Goal: Information Seeking & Learning: Learn about a topic

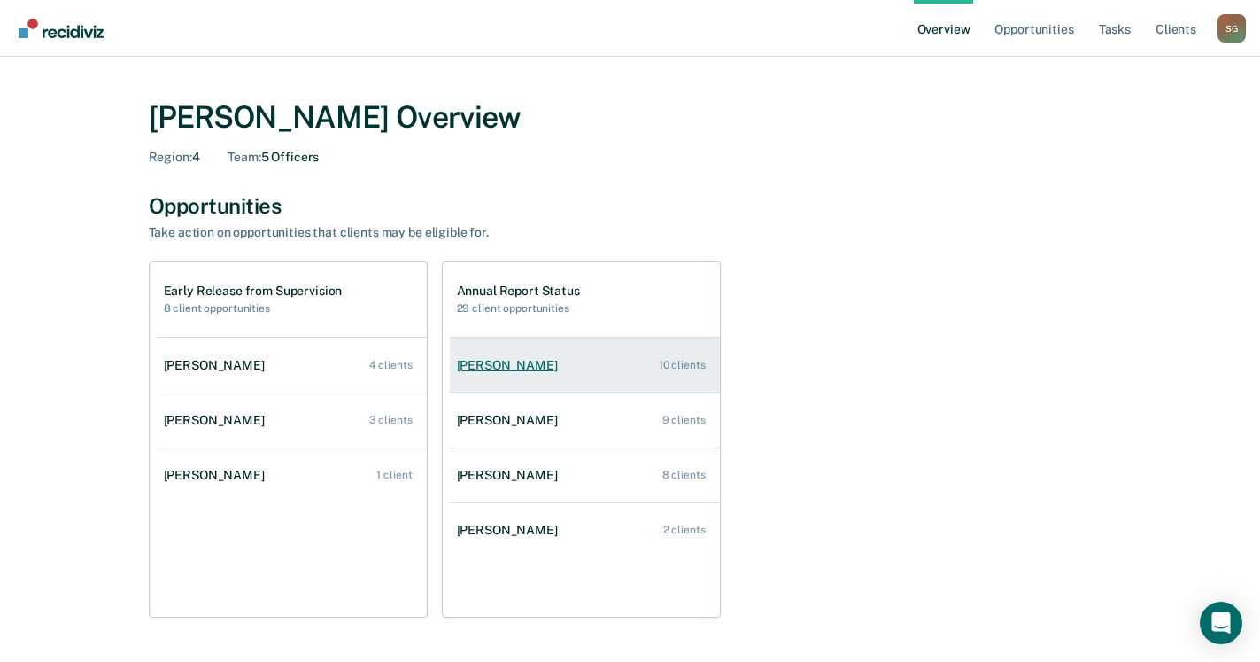
click at [493, 368] on div "[PERSON_NAME]" at bounding box center [511, 365] width 108 height 15
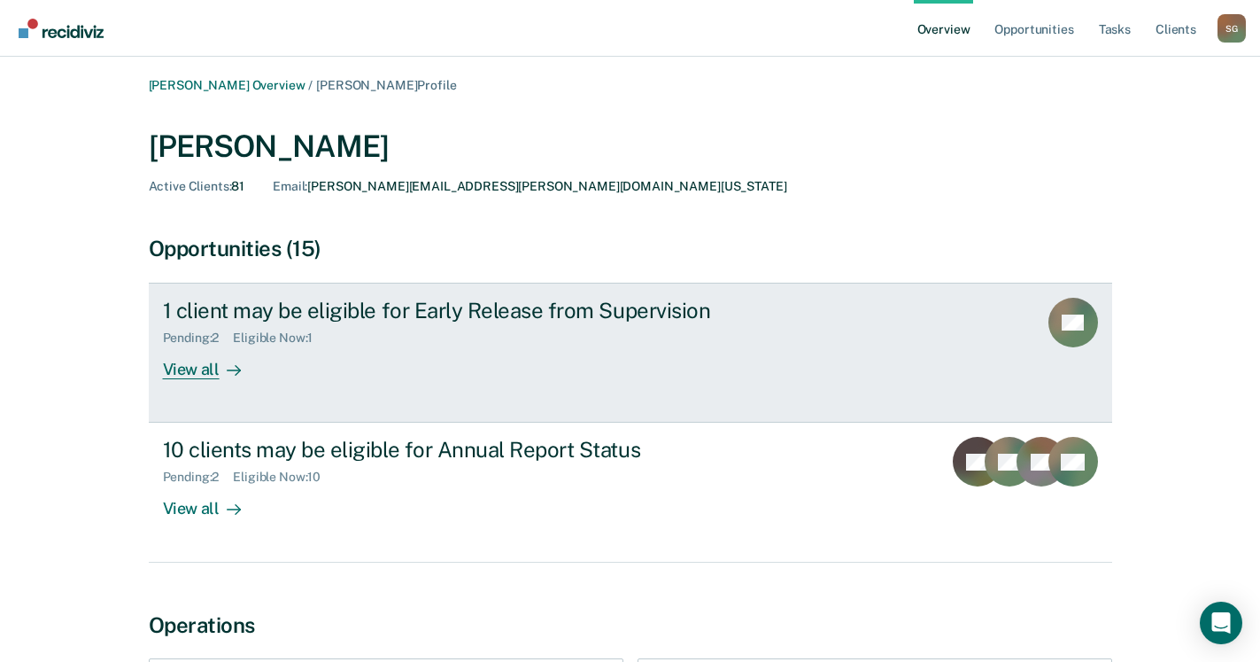
click at [188, 369] on div "View all" at bounding box center [212, 362] width 99 height 35
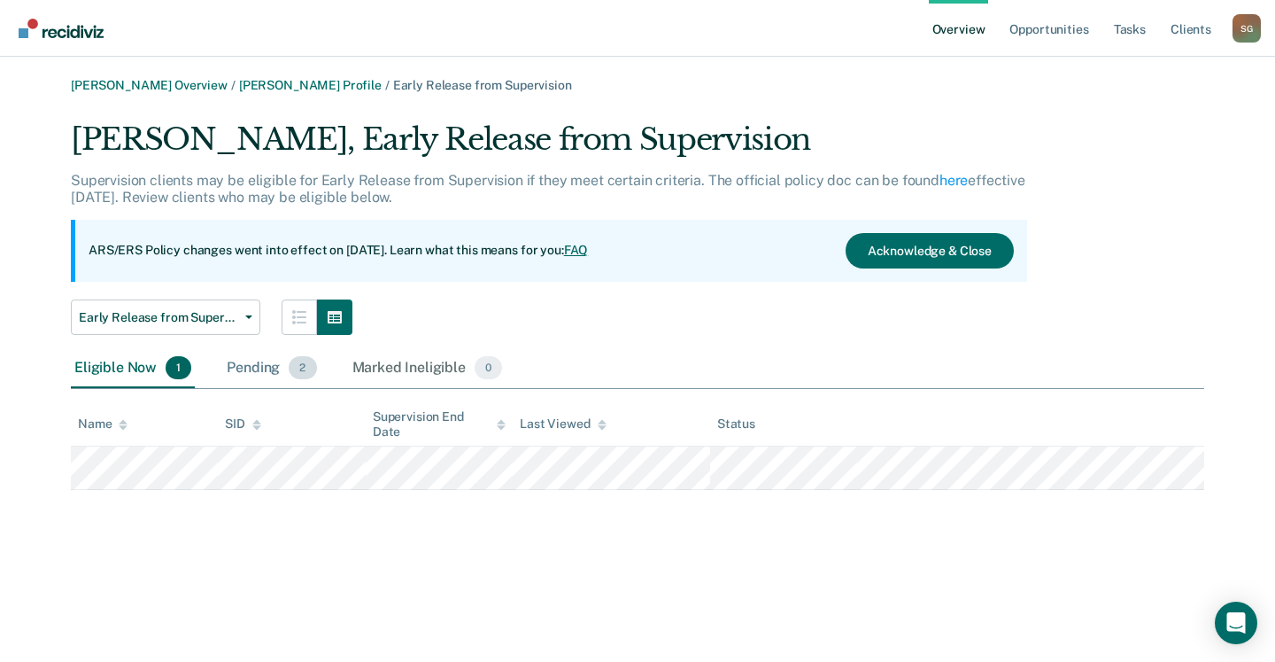
click at [244, 361] on div "Pending 2" at bounding box center [271, 368] width 97 height 39
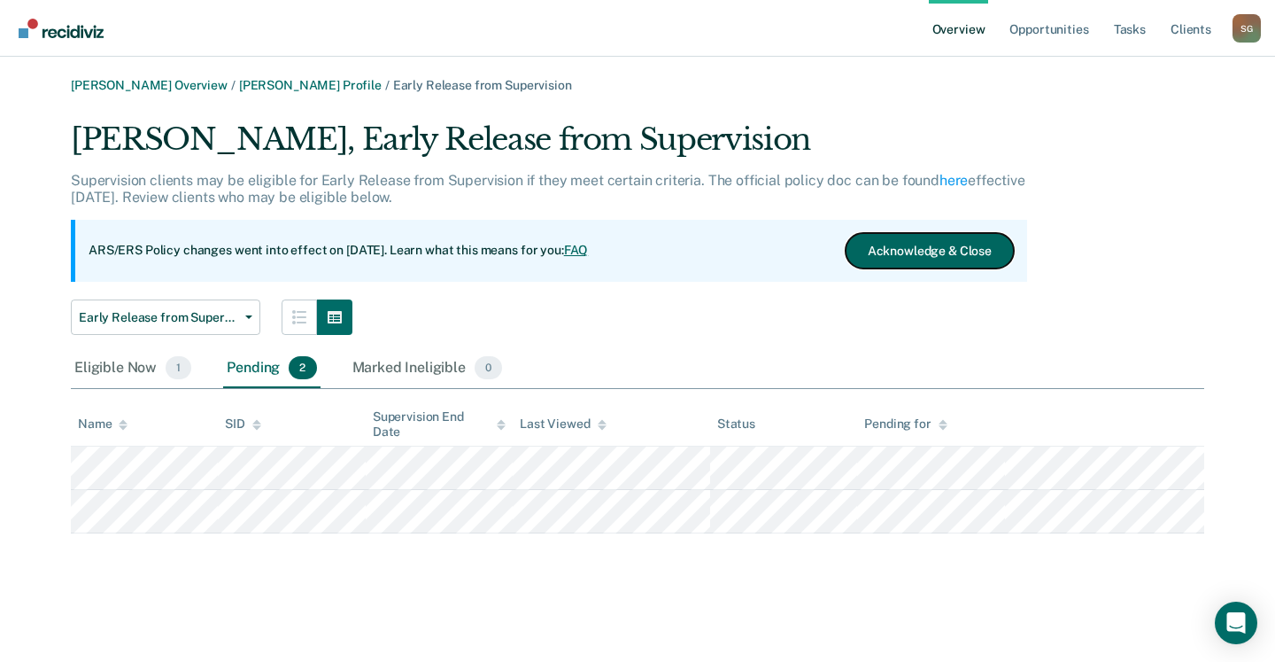
click at [928, 242] on button "Acknowledge & Close" at bounding box center [930, 250] width 168 height 35
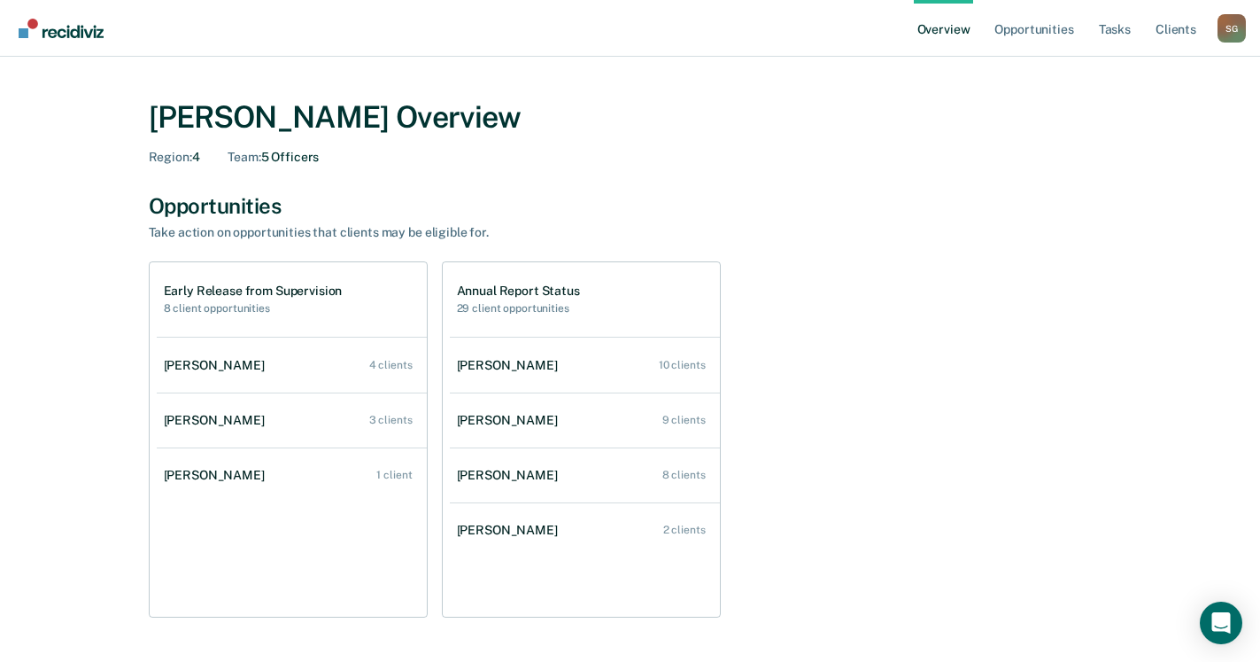
click at [709, 143] on div "Sandra Gonzalez Overview Region : 4 Team : 5 Officers" at bounding box center [631, 132] width 964 height 66
